Goal: Download file/media

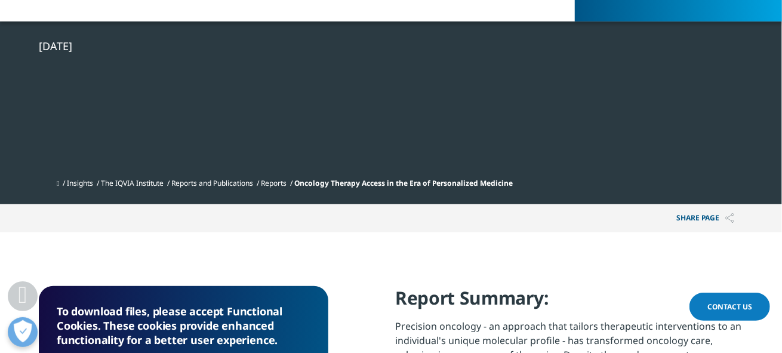
scroll to position [358, 0]
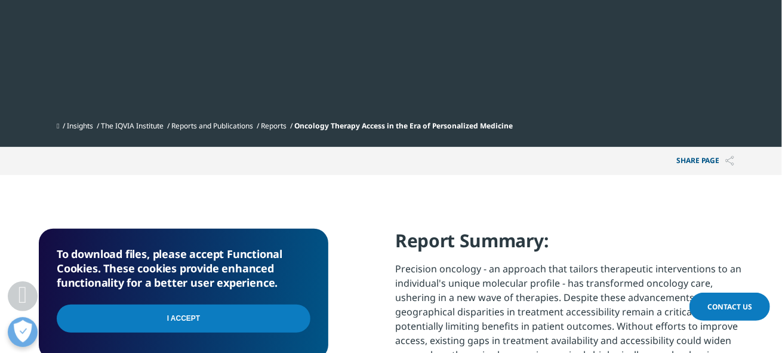
click at [164, 320] on input "I Accept" at bounding box center [184, 318] width 254 height 28
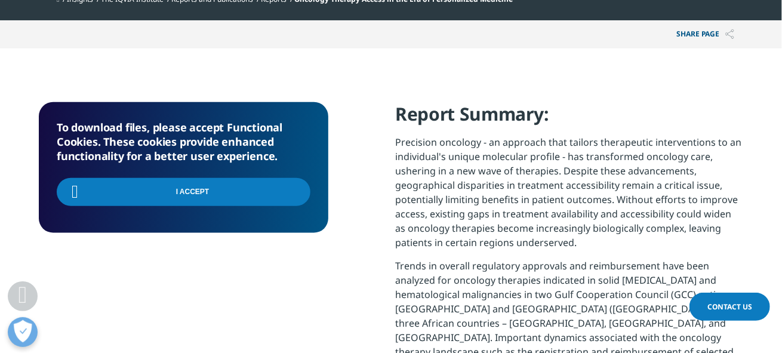
scroll to position [418, 0]
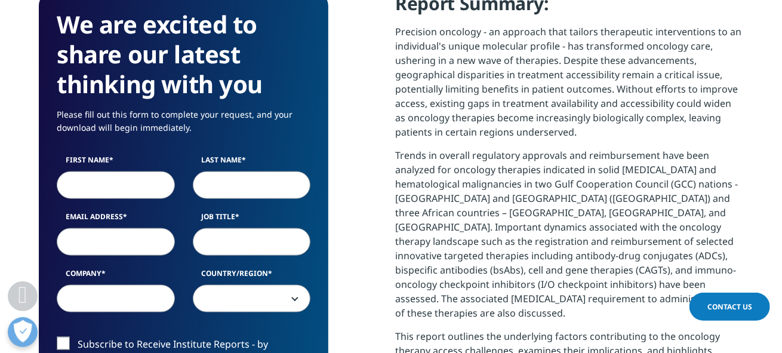
scroll to position [596, 0]
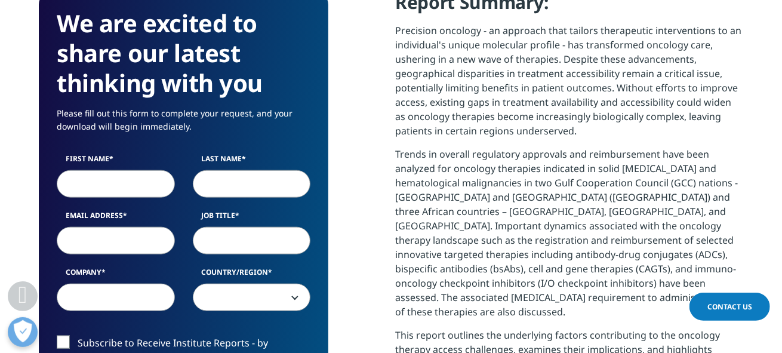
click at [112, 183] on input "First Name" at bounding box center [116, 183] width 118 height 27
type input "Anja"
type input "Shaughnessey"
paste input "[EMAIL_ADDRESS][DOMAIN_NAME]"
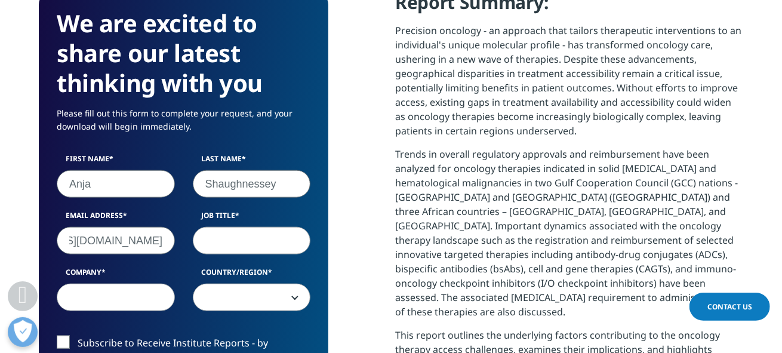
type input "[EMAIL_ADDRESS][DOMAIN_NAME]"
click at [217, 239] on input "Job Title" at bounding box center [252, 240] width 118 height 27
type input "Director Pharmacy Contracting & Strategy"
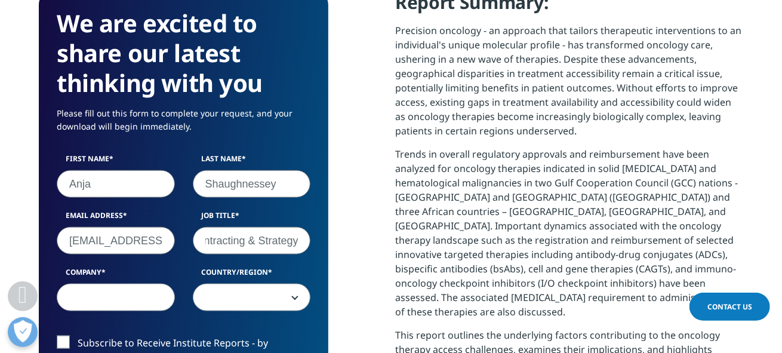
scroll to position [0, 0]
type input "Point32Health"
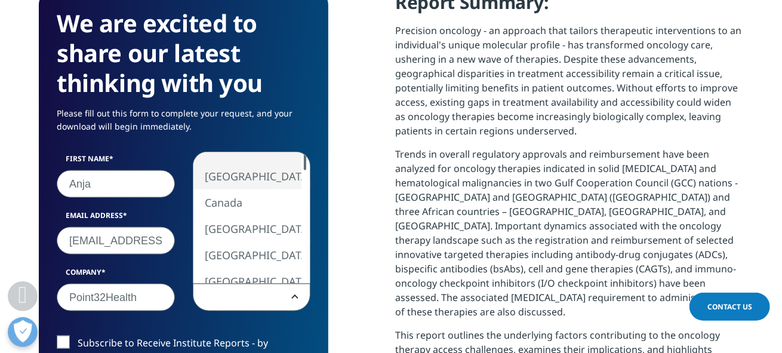
select select "[GEOGRAPHIC_DATA]"
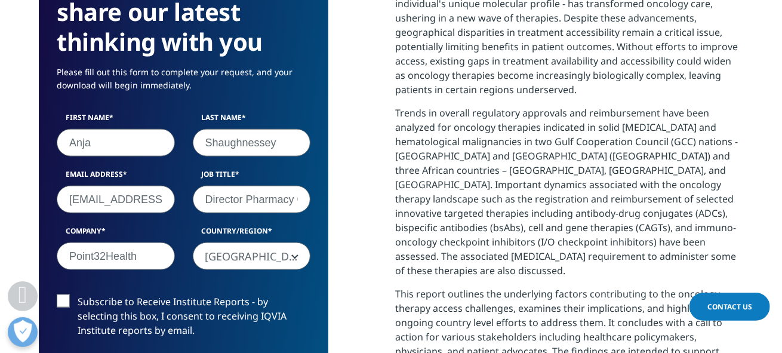
scroll to position [657, 0]
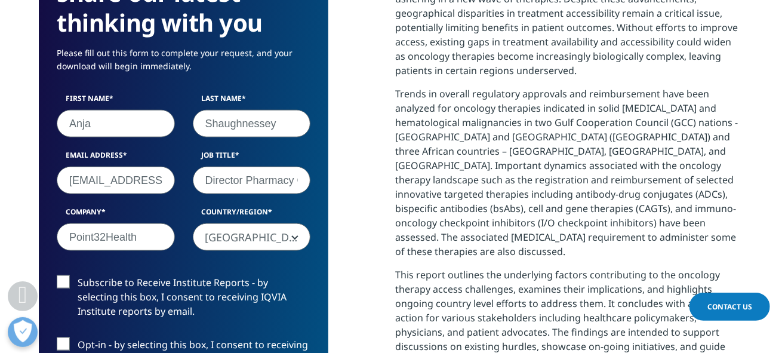
click at [68, 281] on label "Subscribe to Receive Institute Reports - by selecting this box, I consent to re…" at bounding box center [184, 300] width 254 height 50
click at [78, 275] on input "Subscribe to Receive Institute Reports - by selecting this box, I consent to re…" at bounding box center [78, 275] width 0 height 0
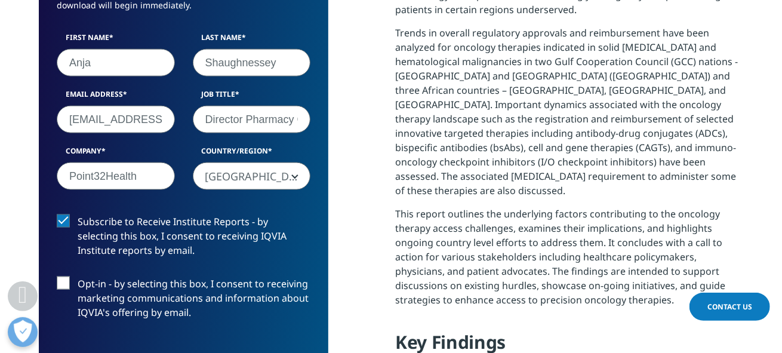
scroll to position [776, 0]
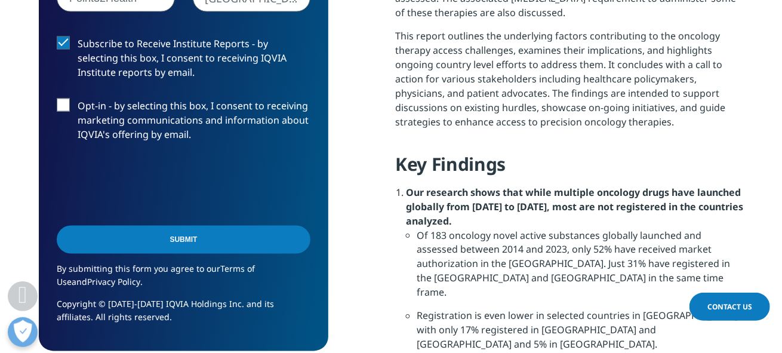
click at [193, 240] on input "Submit" at bounding box center [184, 240] width 254 height 28
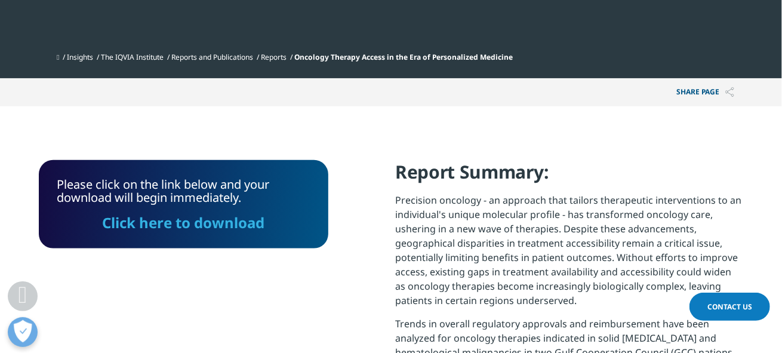
scroll to position [426, 0]
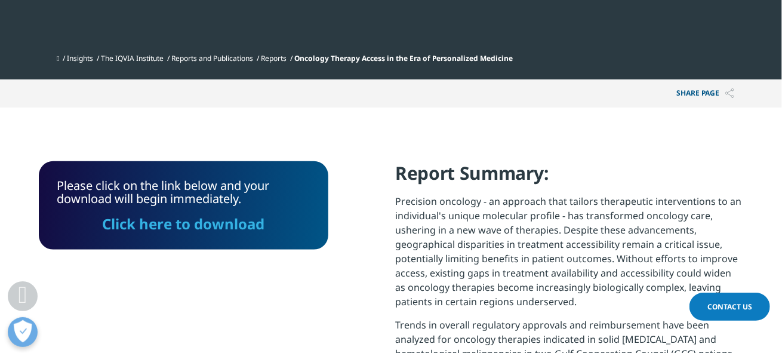
click at [186, 229] on link "Click here to download" at bounding box center [184, 224] width 162 height 20
